Goal: Navigation & Orientation: Find specific page/section

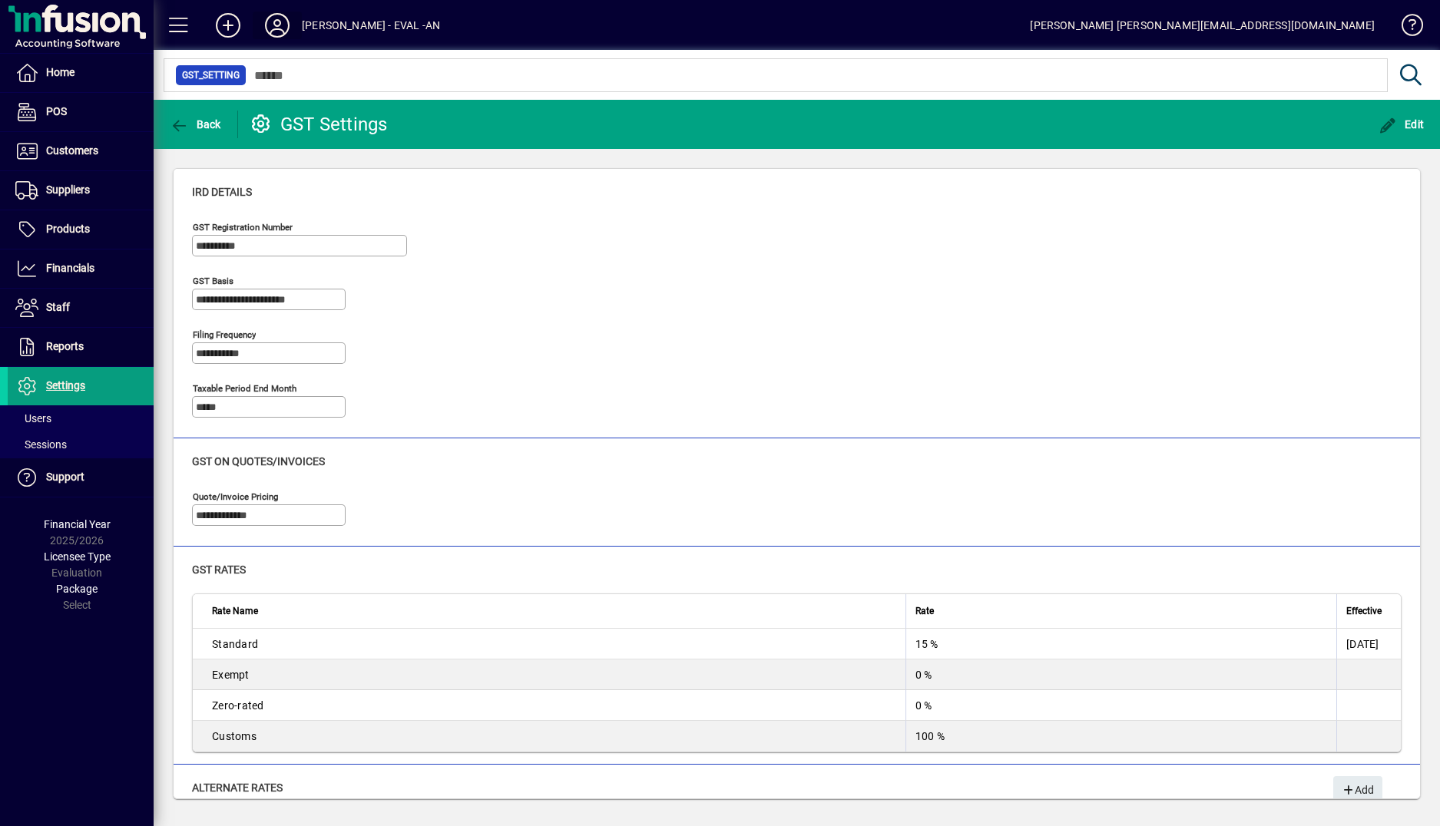
click at [290, 26] on icon at bounding box center [277, 25] width 31 height 25
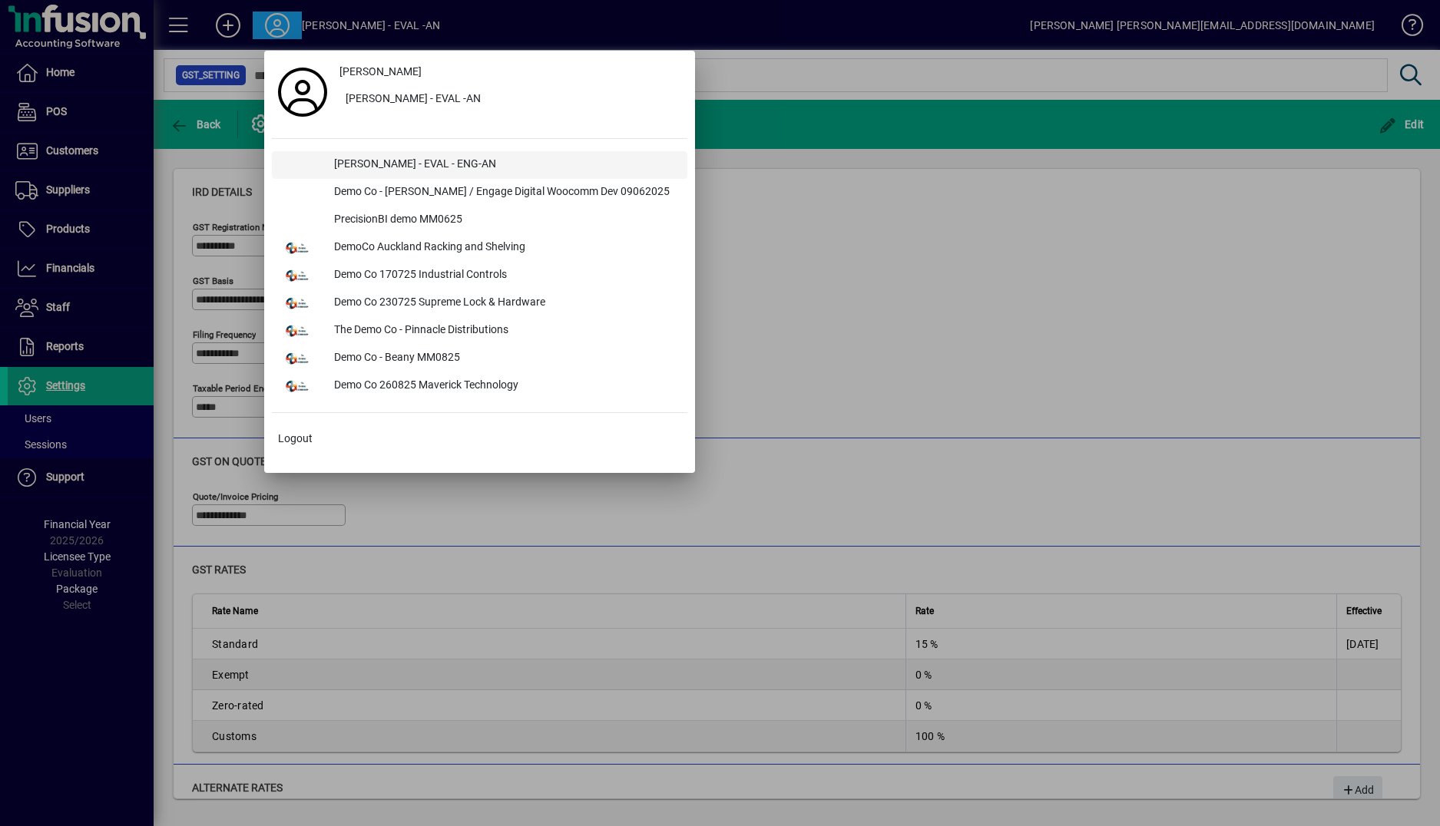
click at [397, 168] on div "[PERSON_NAME] - EVAL - ENG-AN" at bounding box center [504, 165] width 365 height 28
